Goal: Check status: Check status

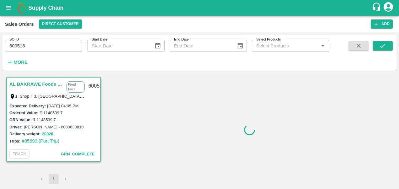
click at [39, 139] on link "#85699 (Port Trip)" at bounding box center [41, 140] width 38 height 5
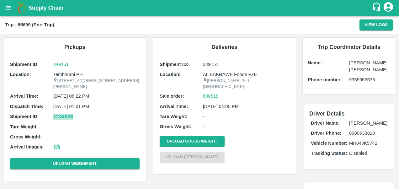
click at [68, 120] on button "20020 Kgs" at bounding box center [63, 117] width 20 height 7
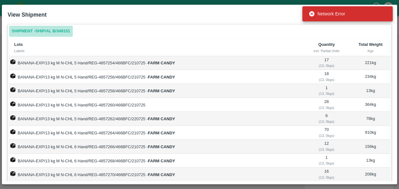
click at [52, 32] on link "Shipment - SHIP/AL B/349151" at bounding box center [40, 31] width 63 height 11
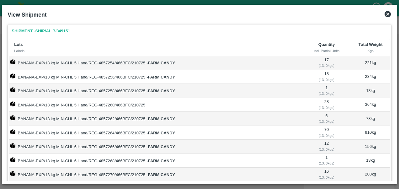
click at [386, 14] on icon at bounding box center [388, 14] width 6 height 6
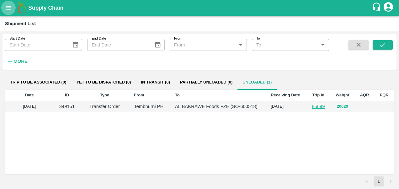
click at [3, 7] on button "open drawer" at bounding box center [8, 8] width 14 height 14
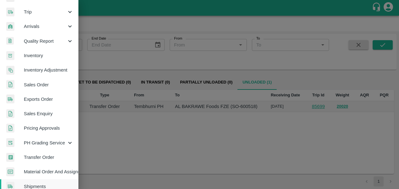
scroll to position [73, 0]
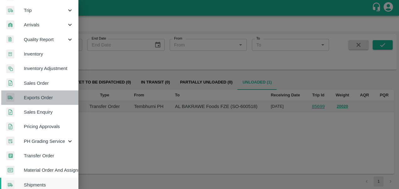
click at [45, 97] on span "Exports Order" at bounding box center [49, 97] width 50 height 7
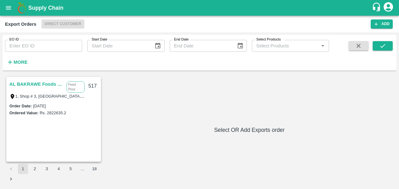
click at [31, 84] on link "AL BAKRAWE Foods FZE" at bounding box center [36, 84] width 54 height 8
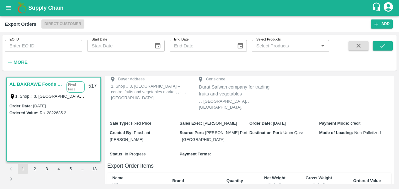
scroll to position [6, 0]
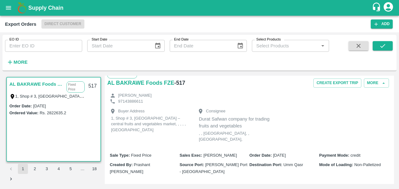
click at [37, 46] on input "EO ID" at bounding box center [43, 46] width 77 height 12
click at [11, 61] on icon "button" at bounding box center [10, 62] width 7 height 7
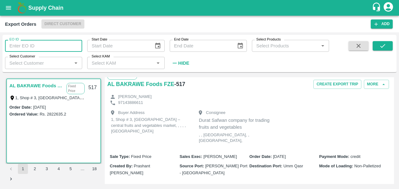
click at [38, 45] on input "EO ID" at bounding box center [43, 46] width 77 height 12
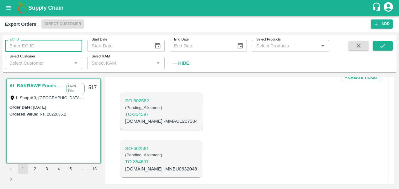
scroll to position [0, 0]
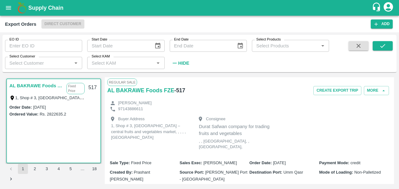
click at [92, 31] on div "Export Orders Direct Customer Add" at bounding box center [199, 24] width 399 height 17
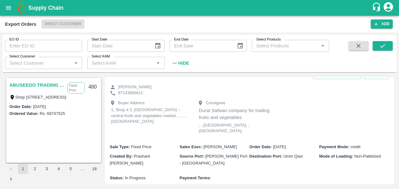
scroll to position [20, 0]
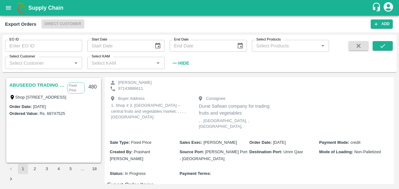
click at [19, 46] on input "EO ID" at bounding box center [43, 46] width 77 height 12
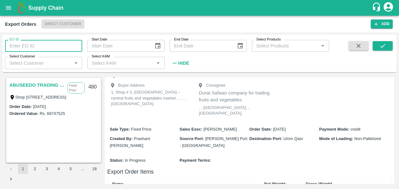
scroll to position [0, 0]
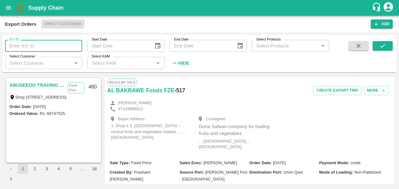
click at [23, 45] on input "EO ID" at bounding box center [43, 46] width 77 height 12
click at [37, 47] on input "EO ID" at bounding box center [43, 46] width 77 height 12
paste input "AT-PO-26-15"
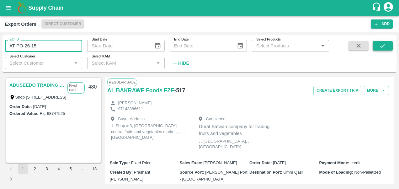
type input "AT-PO-26-15"
click at [381, 46] on icon "submit" at bounding box center [383, 45] width 7 height 7
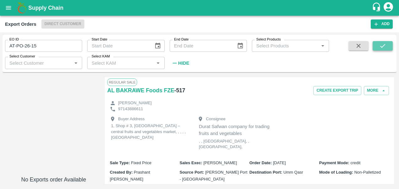
click at [379, 46] on button "submit" at bounding box center [383, 45] width 20 height 9
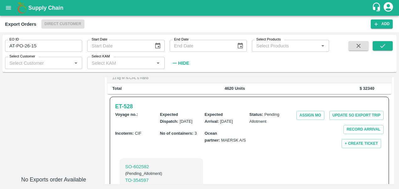
scroll to position [162, 0]
